Goal: Obtain resource: Obtain resource

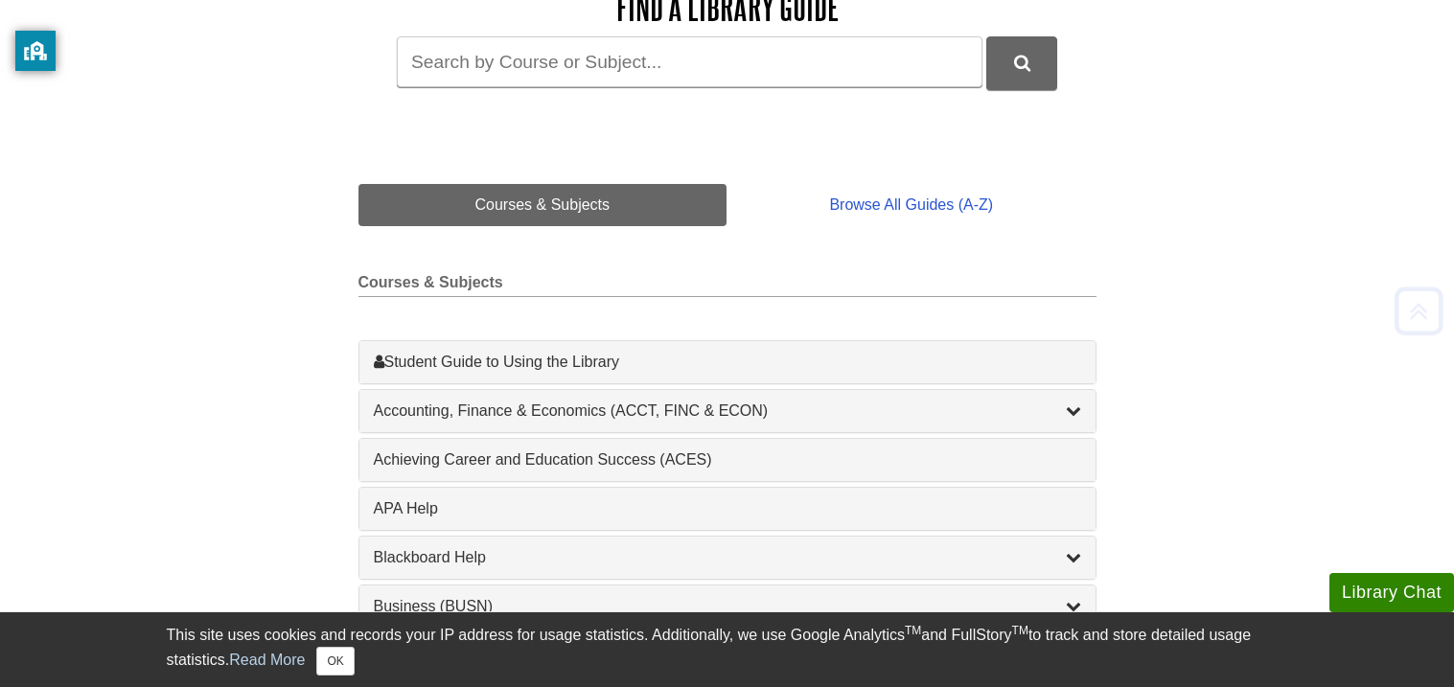
scroll to position [344, 0]
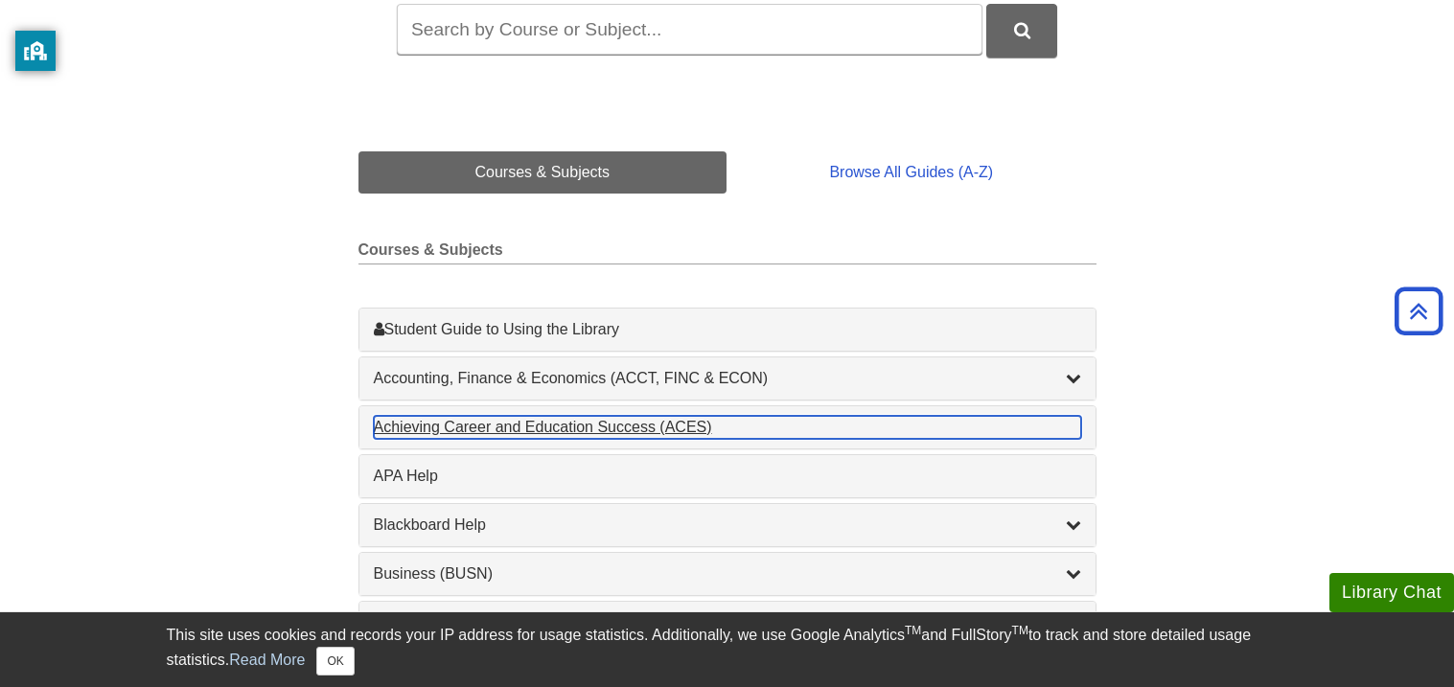
click at [645, 430] on div "Achieving Career and Education Success (ACES) , 1 guides" at bounding box center [727, 427] width 707 height 23
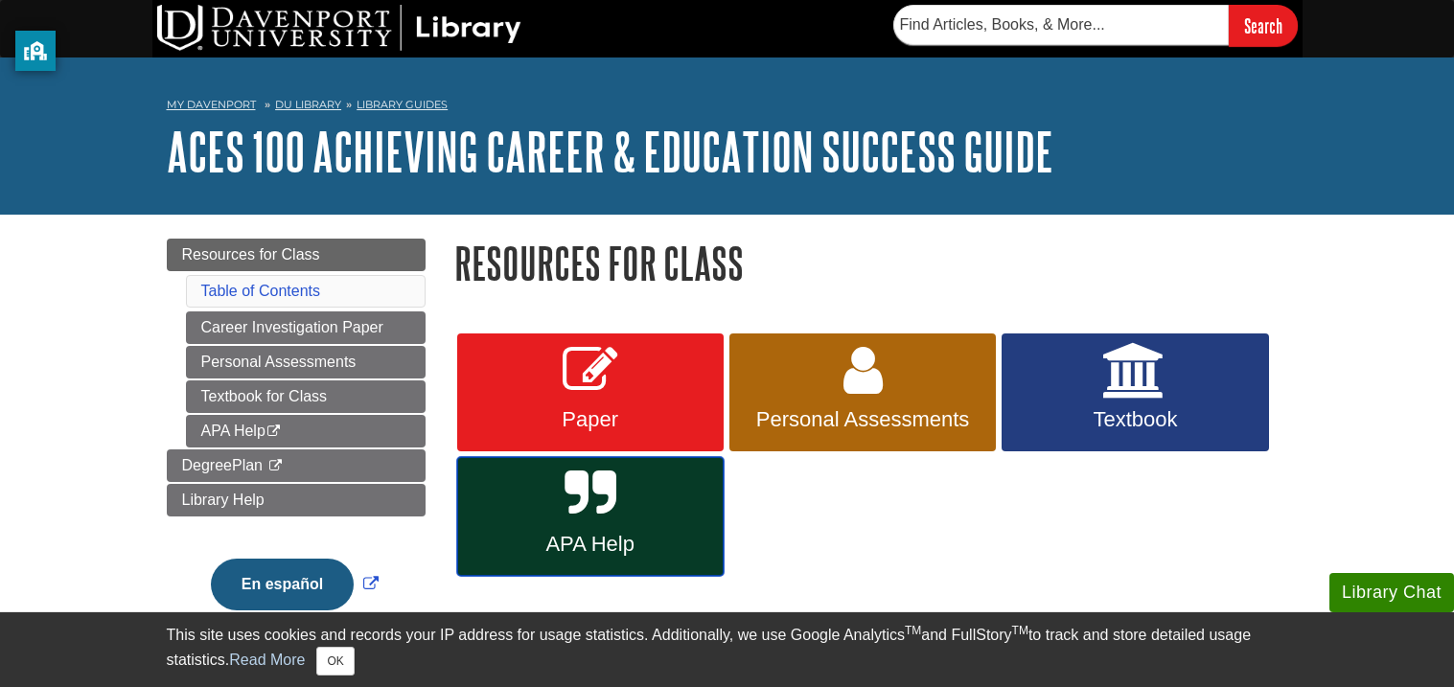
click at [672, 508] on link "APA Help" at bounding box center [590, 516] width 266 height 119
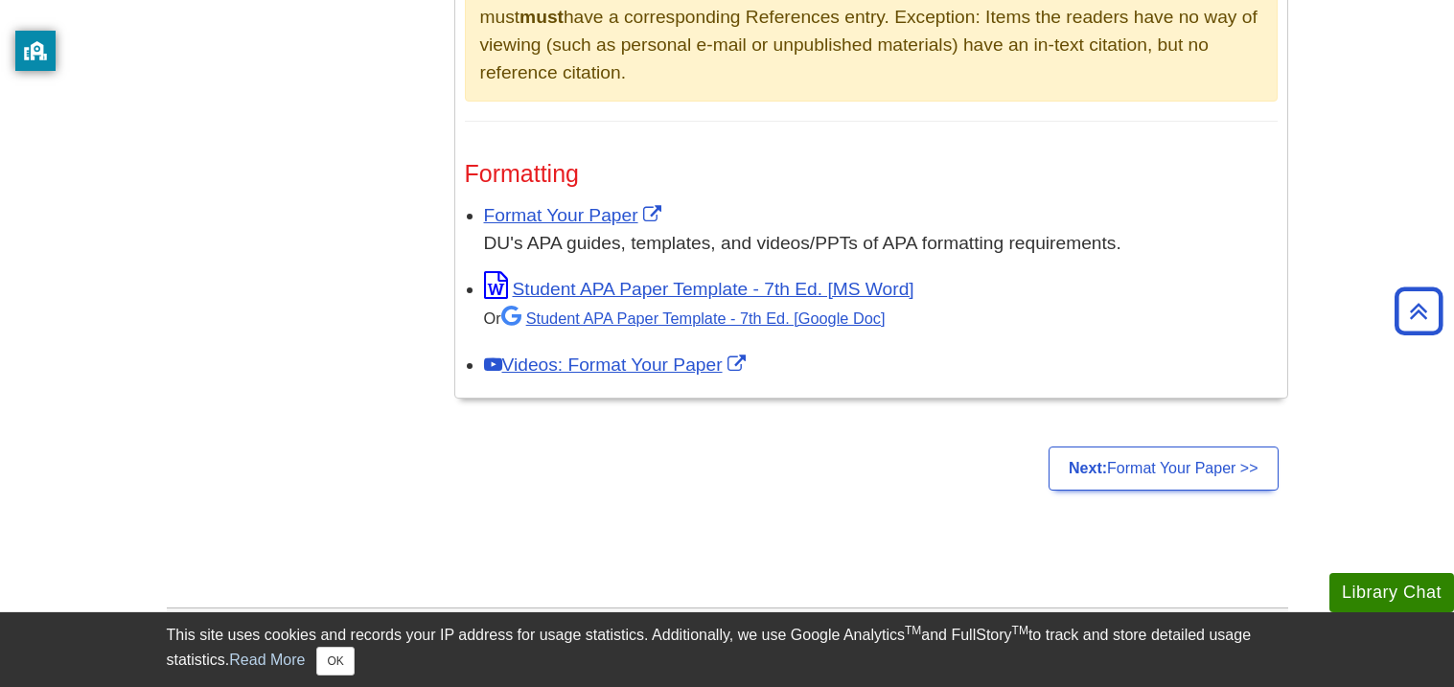
scroll to position [1456, 0]
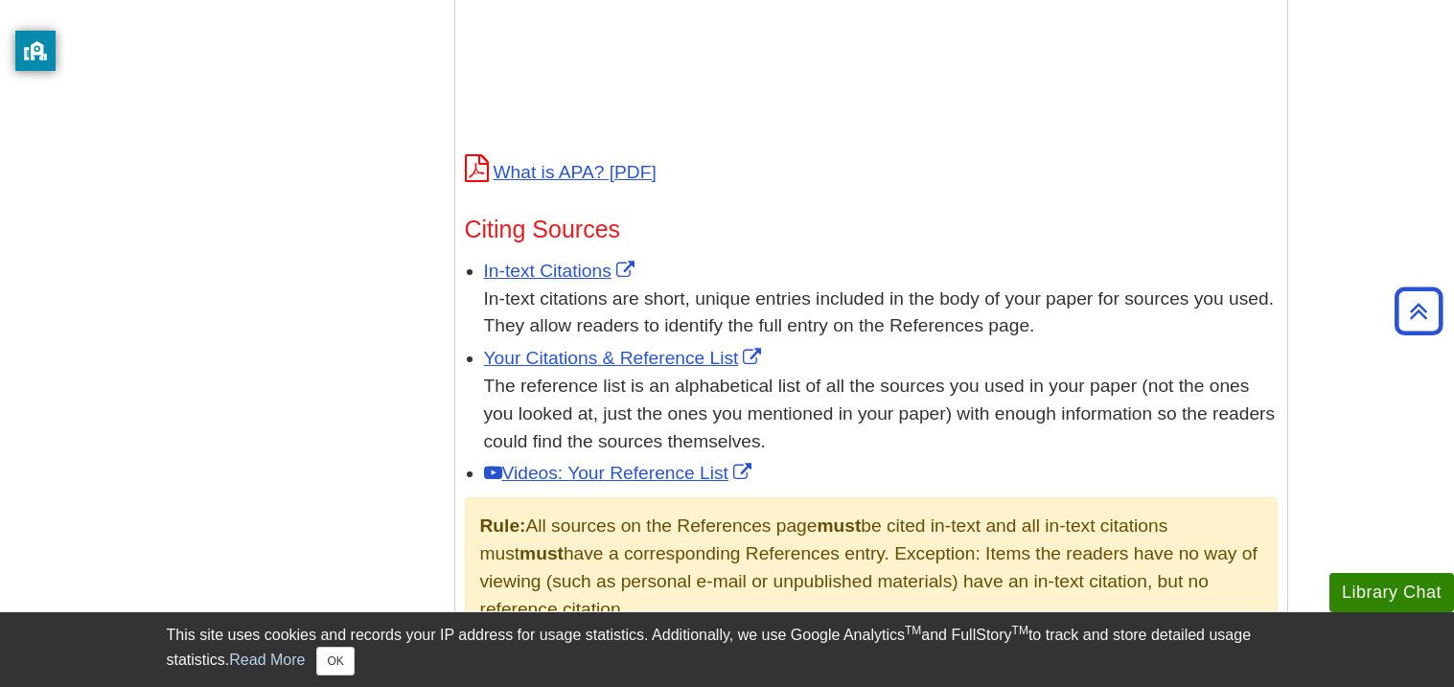
scroll to position [996, 0]
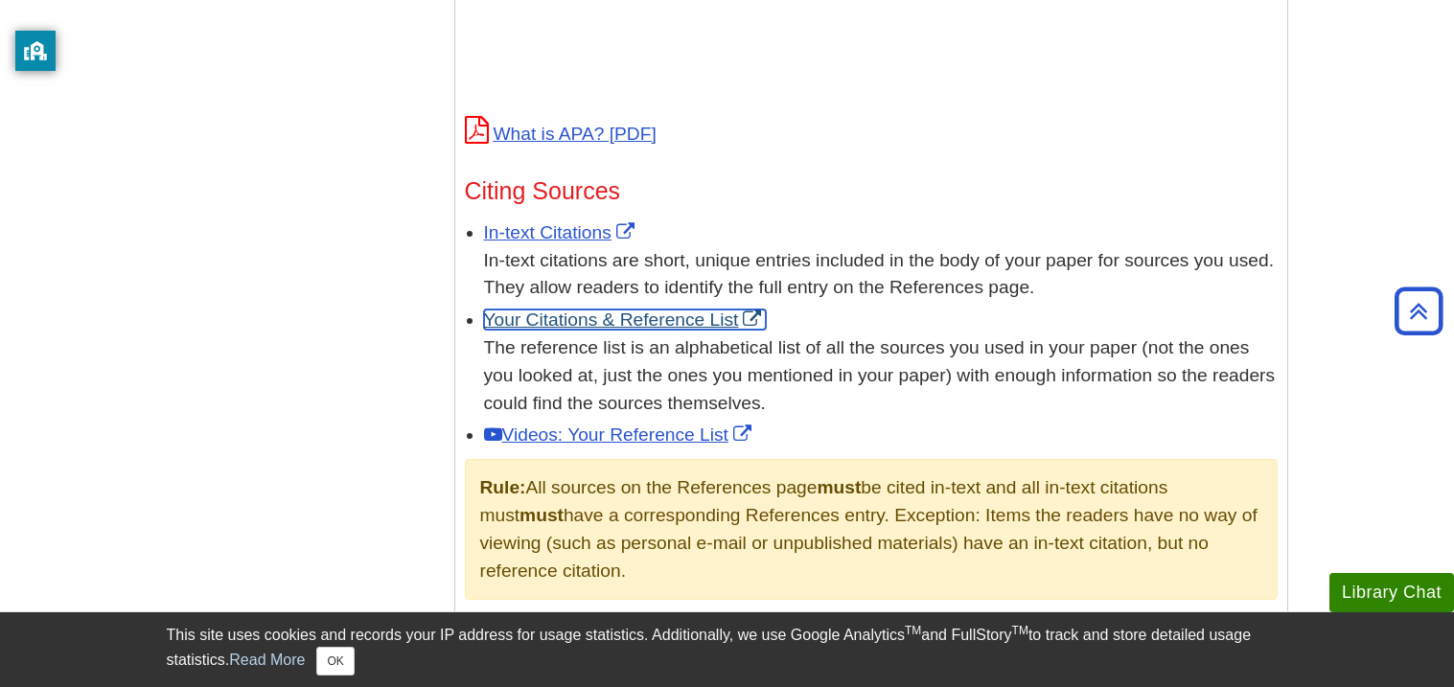
click at [707, 316] on link "Your Citations & Reference List" at bounding box center [625, 320] width 283 height 20
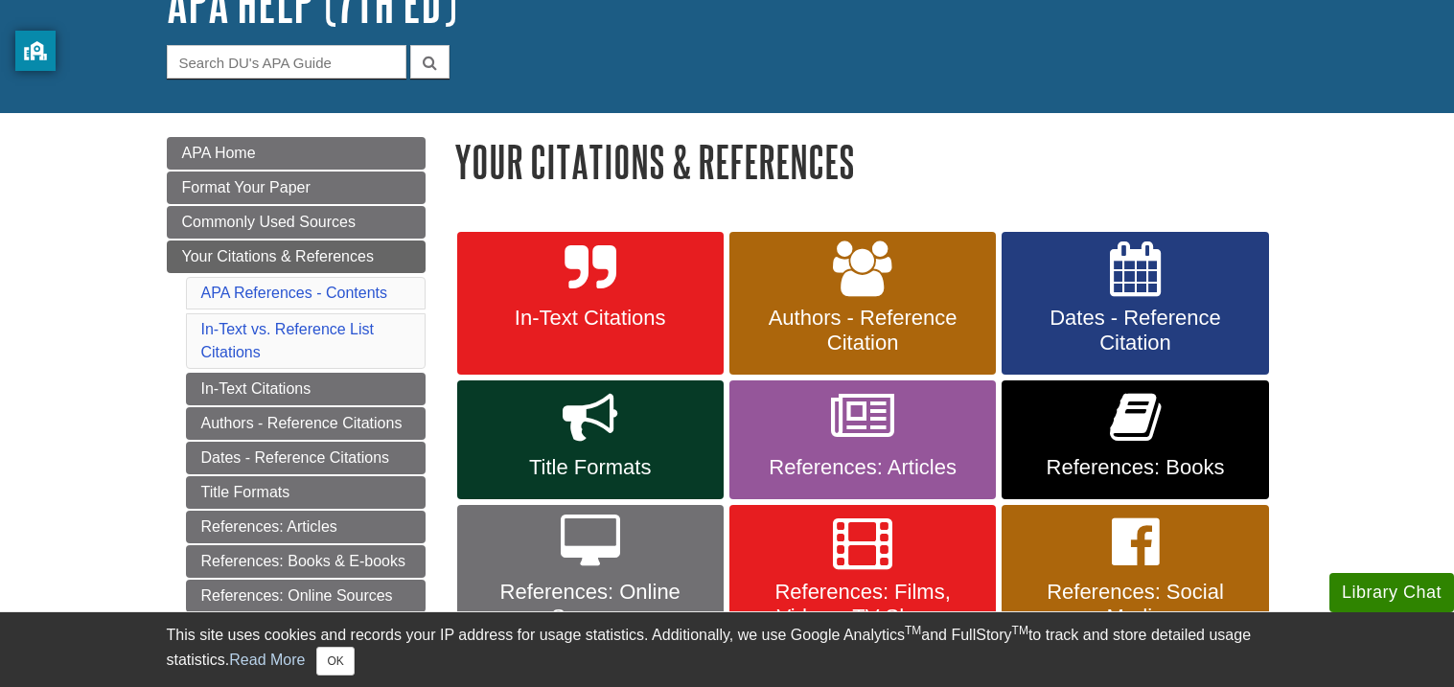
scroll to position [111, 0]
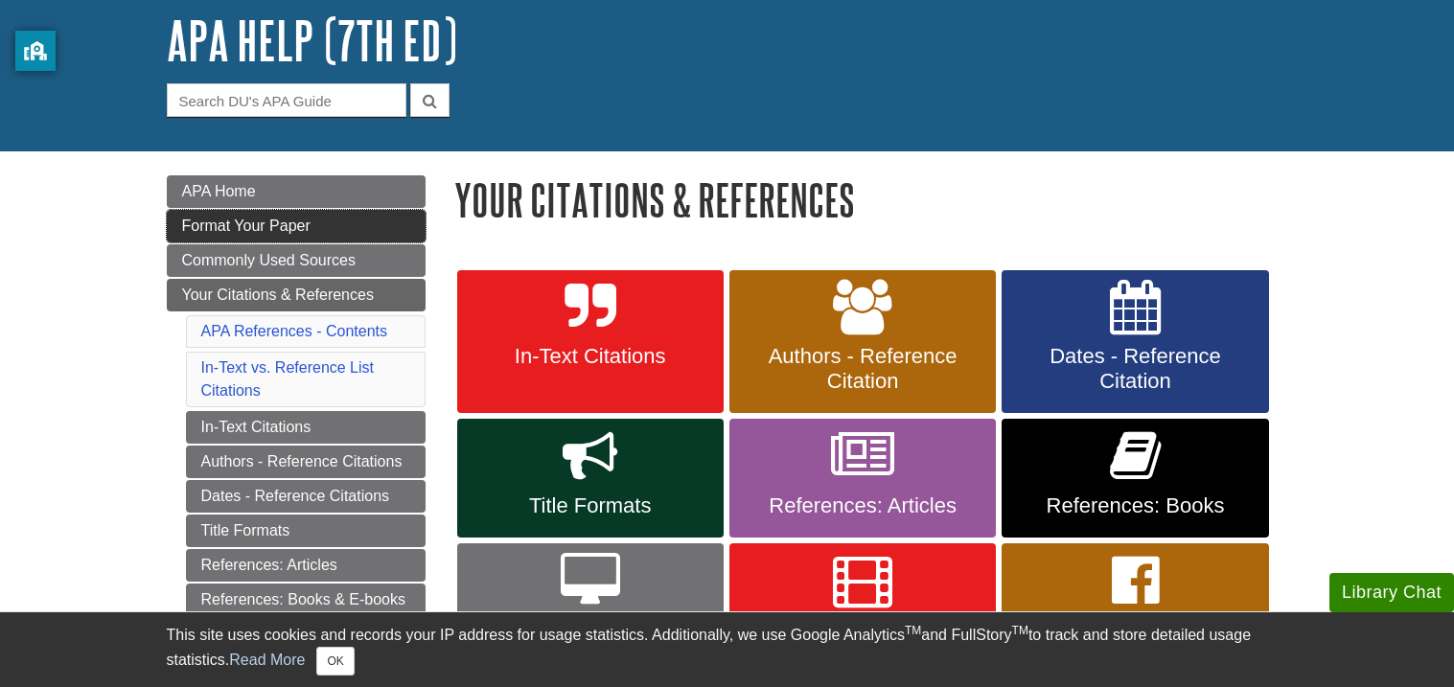
click at [318, 232] on link "Format Your Paper" at bounding box center [296, 226] width 259 height 33
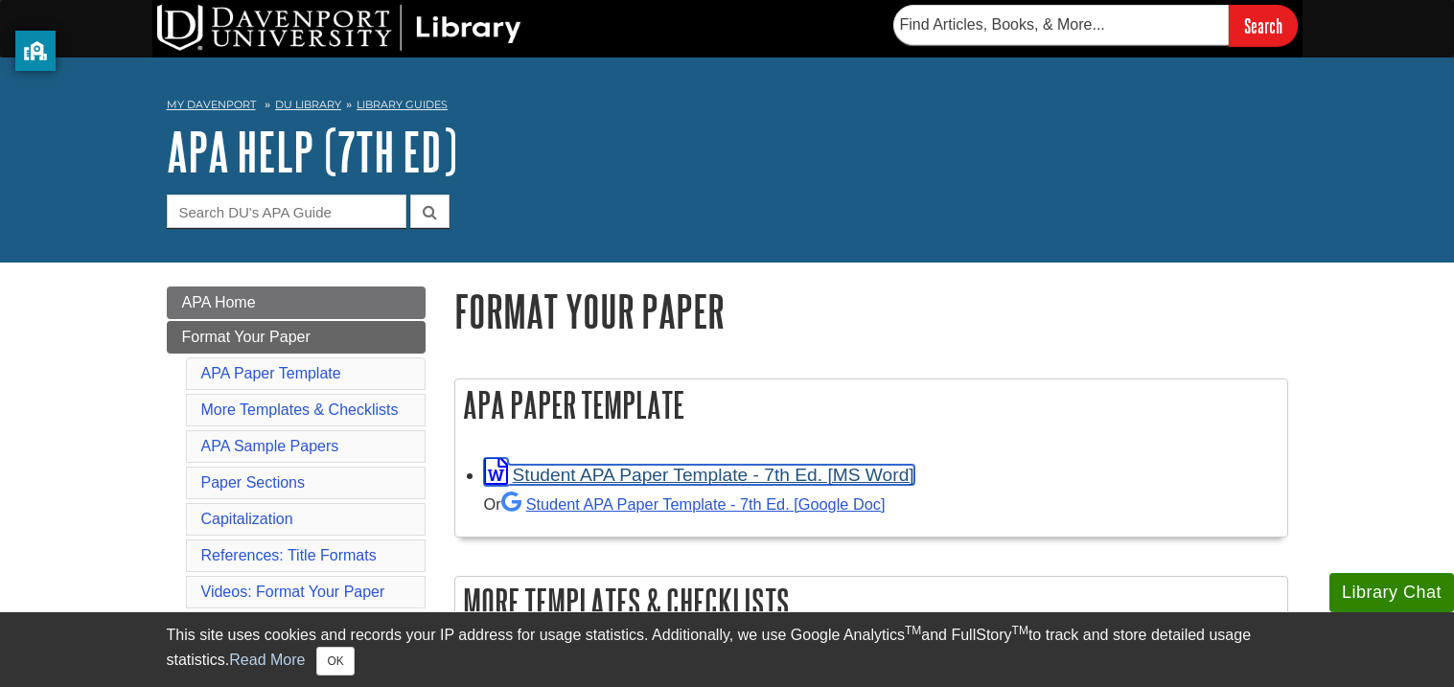
click at [717, 480] on link "Student APA Paper Template - 7th Ed. [MS Word]" at bounding box center [699, 475] width 430 height 20
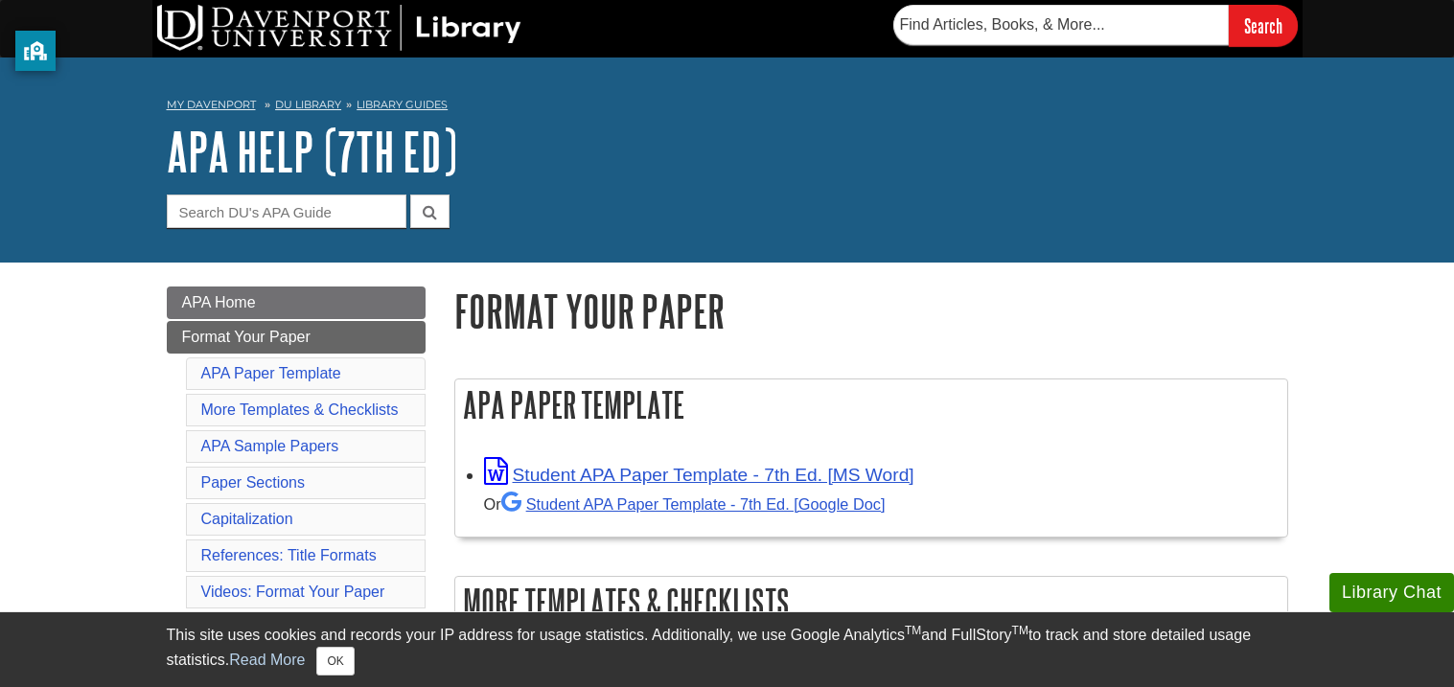
click at [1094, 311] on h1 "Format Your Paper" at bounding box center [871, 311] width 834 height 49
click at [322, 344] on link "Format Your Paper" at bounding box center [296, 337] width 259 height 33
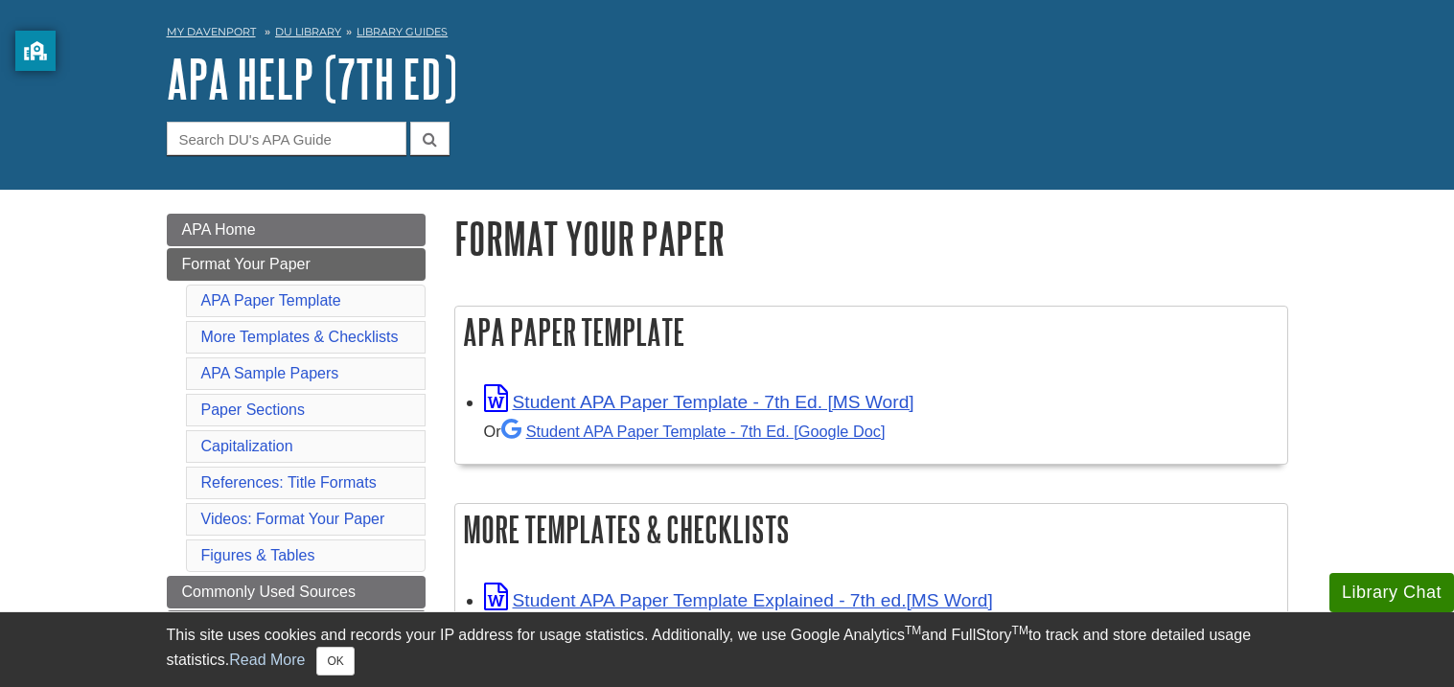
scroll to position [75, 0]
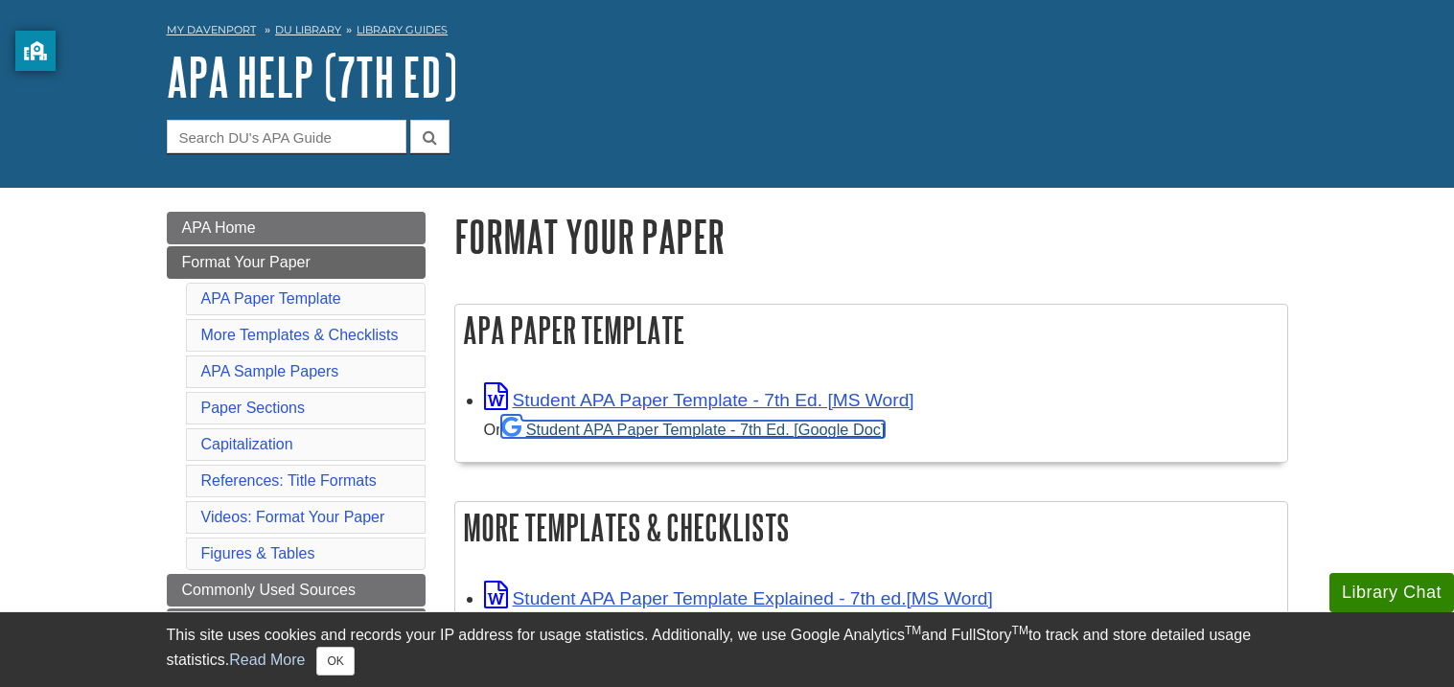
click at [821, 430] on link "Student APA Paper Template - 7th Ed. [Google Doc]" at bounding box center [693, 429] width 384 height 17
